Goal: Book appointment/travel/reservation

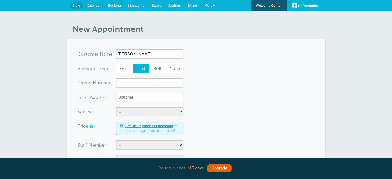
drag, startPoint x: 120, startPoint y: 55, endPoint x: 118, endPoint y: 51, distance: 4.8
click at [117, 55] on input "marcella wilhite" at bounding box center [149, 53] width 67 height 9
click at [136, 56] on input "Marcella wilhite" at bounding box center [149, 53] width 67 height 9
type input "[PERSON_NAME]"
click at [160, 85] on input "xxx-no-autofill" at bounding box center [149, 82] width 67 height 9
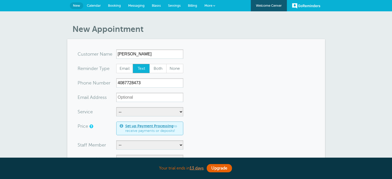
click at [209, 80] on form "You are creating a new customer. To use an existing customer select one from th…" at bounding box center [196, 178] width 237 height 259
click at [118, 82] on input "4087728473" at bounding box center [149, 82] width 67 height 9
click at [126, 82] on input "(4087728473" at bounding box center [149, 82] width 67 height 9
click at [134, 83] on input "(408)7728473" at bounding box center [149, 82] width 67 height 9
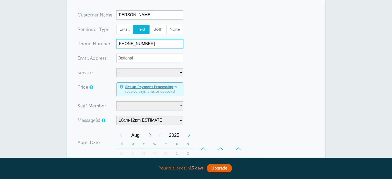
scroll to position [52, 0]
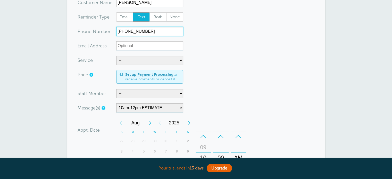
type input "(408)772-8473"
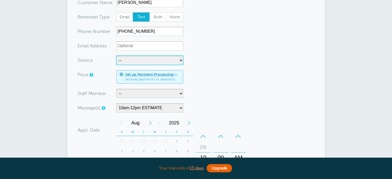
click at [139, 61] on select "-- Free Estimate Installation Repairs" at bounding box center [149, 60] width 67 height 9
select select "28084"
click at [116, 56] on select "-- Free Estimate Installation Repairs" at bounding box center [149, 60] width 67 height 9
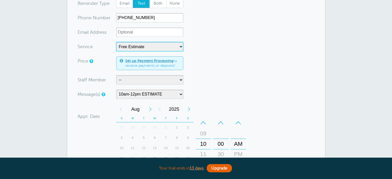
scroll to position [77, 0]
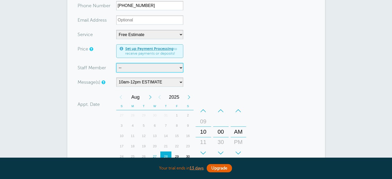
click at [154, 69] on select "-- Gerado and DJ Gerado,DJ,Indy and Justin Indy Indy and Justin Pete Vincent" at bounding box center [149, 67] width 67 height 9
select select "21470"
click at [116, 63] on select "-- Gerado and DJ Gerado,DJ,Indy and Justin Indy Indy and Justin Pete Vincent" at bounding box center [149, 67] width 67 height 9
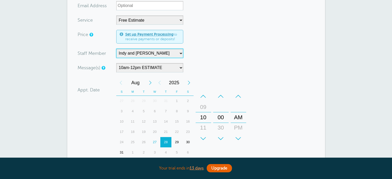
scroll to position [103, 0]
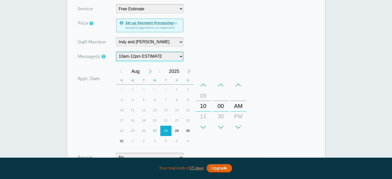
click at [149, 57] on select "10am-12pm ESTIMATE 10AM-12PM INSTALLATION 10am-12pm REPAIR 10am-2pm ESTIMATE 10…" at bounding box center [149, 56] width 67 height 9
select select "160101"
click at [116, 52] on select "10am-12pm ESTIMATE 10AM-12PM INSTALLATION 10am-12pm REPAIR 10am-2pm ESTIMATE 10…" at bounding box center [149, 56] width 67 height 9
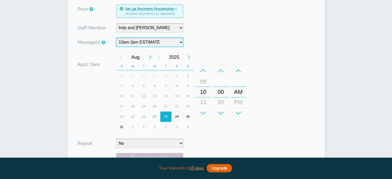
scroll to position [129, 0]
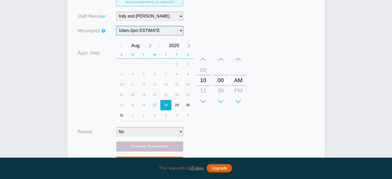
click at [177, 104] on div "29" at bounding box center [176, 105] width 11 height 10
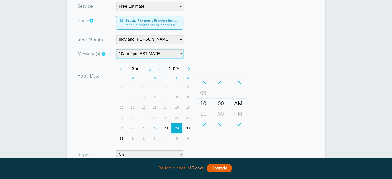
scroll to position [103, 0]
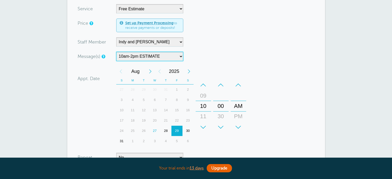
click at [172, 55] on select "10am-12pm ESTIMATE 10AM-12PM INSTALLATION 10am-12pm REPAIR 10am-2pm ESTIMATE 10…" at bounding box center [149, 56] width 67 height 9
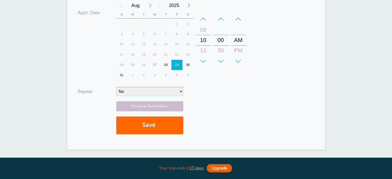
scroll to position [180, 0]
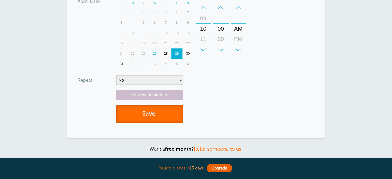
click at [155, 109] on button "Save" at bounding box center [149, 114] width 67 height 18
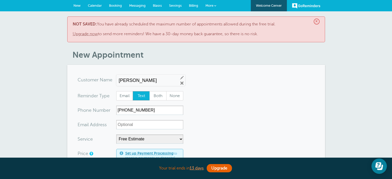
click at [95, 34] on link "Upgrade now" at bounding box center [85, 34] width 25 height 5
